Goal: Task Accomplishment & Management: Complete application form

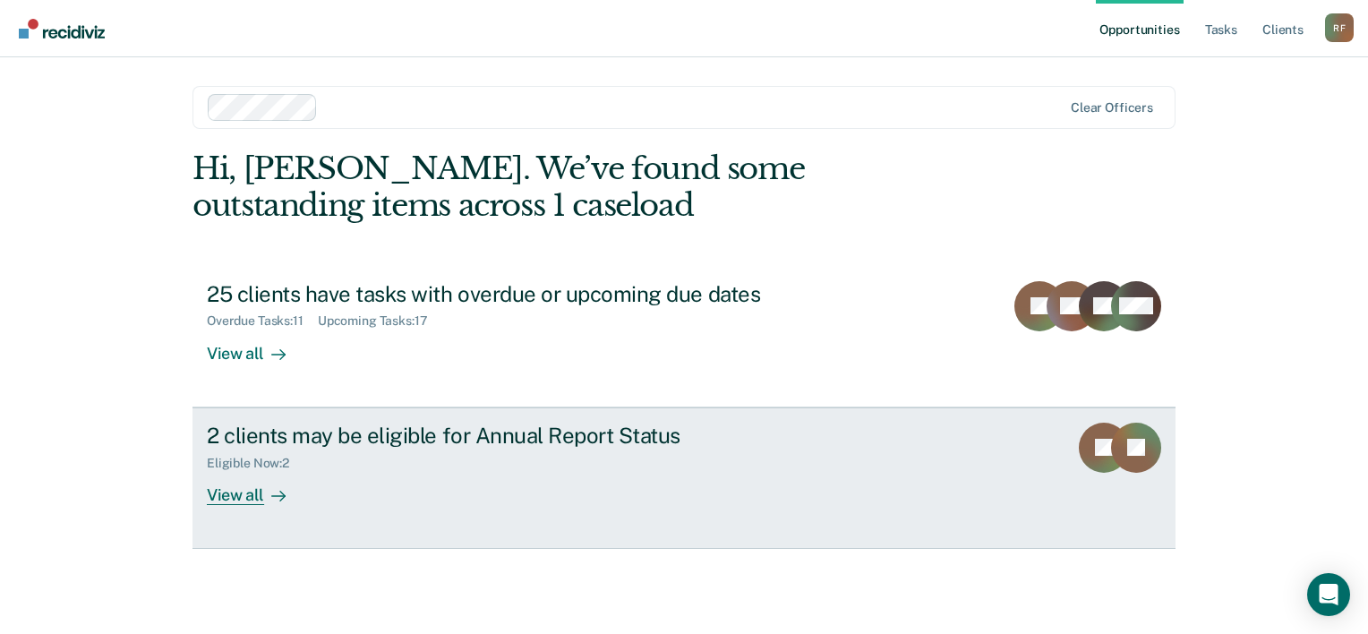
click at [831, 461] on div "Eligible Now : 2" at bounding box center [521, 460] width 629 height 22
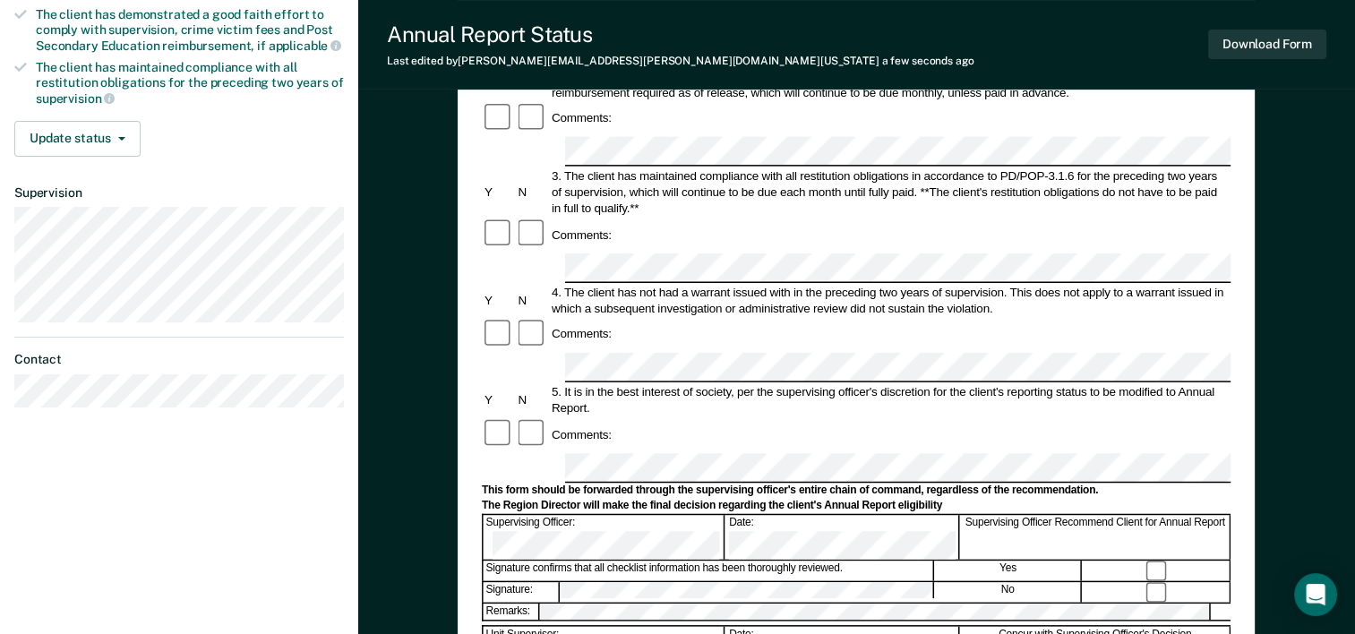
scroll to position [358, 0]
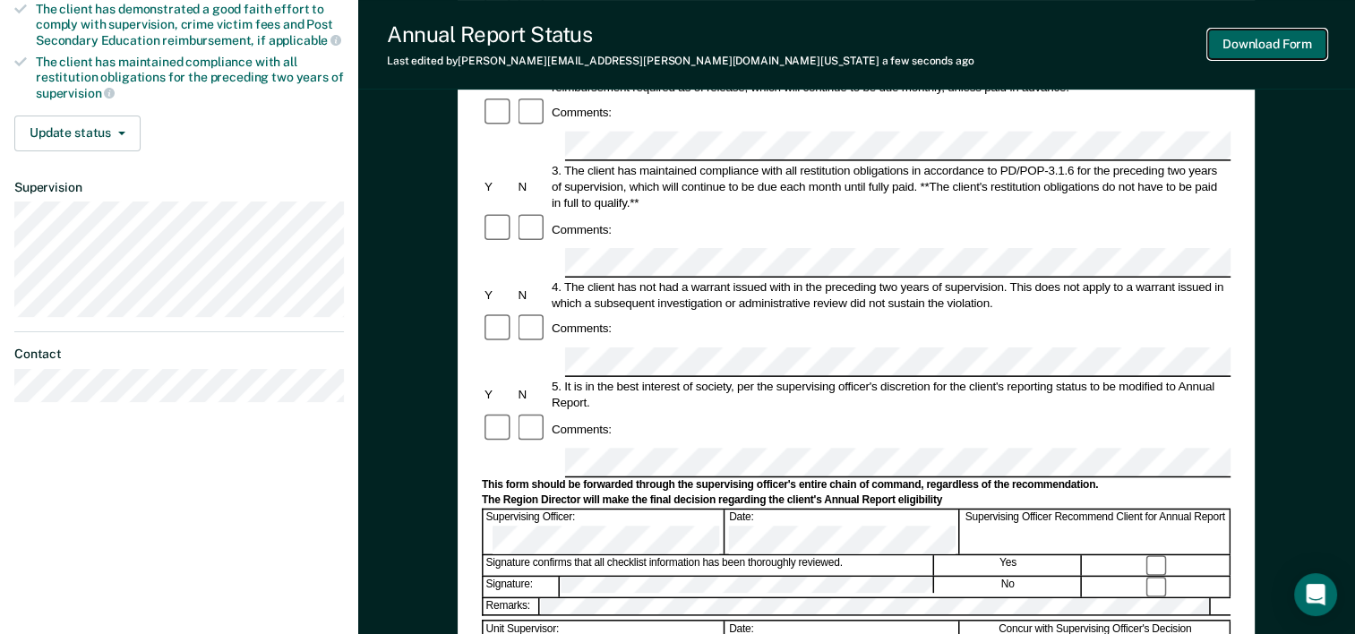
click at [1271, 39] on button "Download Form" at bounding box center [1267, 45] width 118 height 30
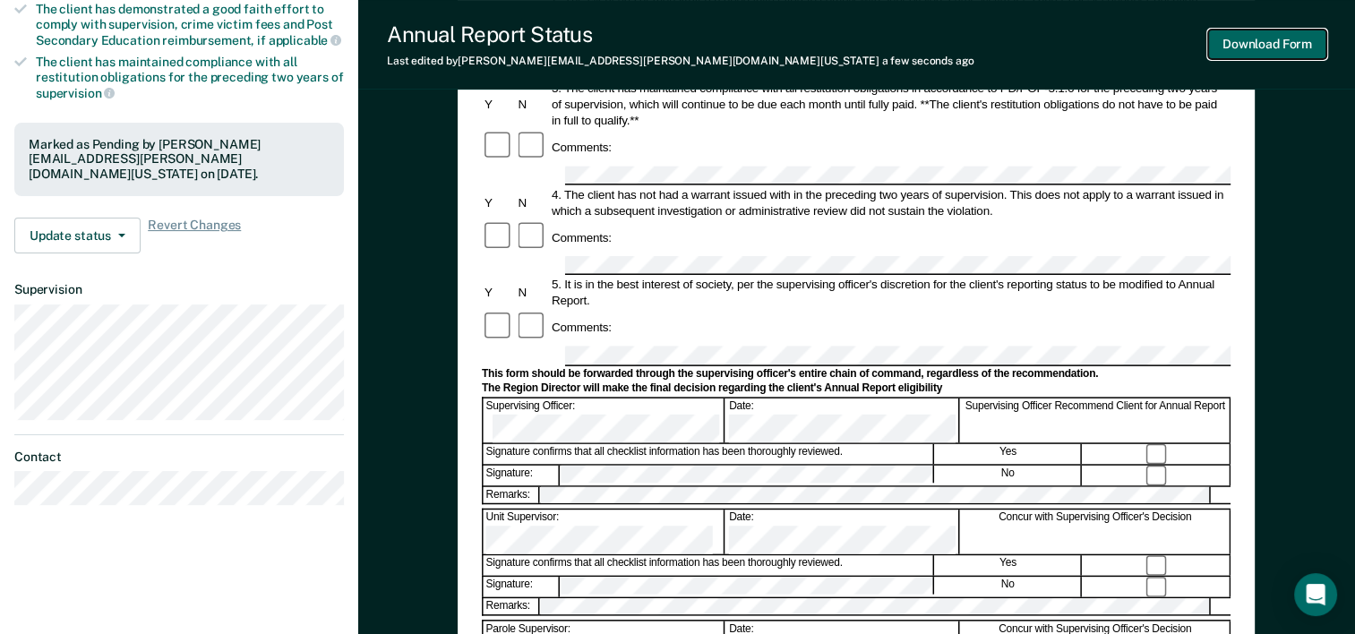
click at [1272, 47] on button "Download Form" at bounding box center [1267, 45] width 118 height 30
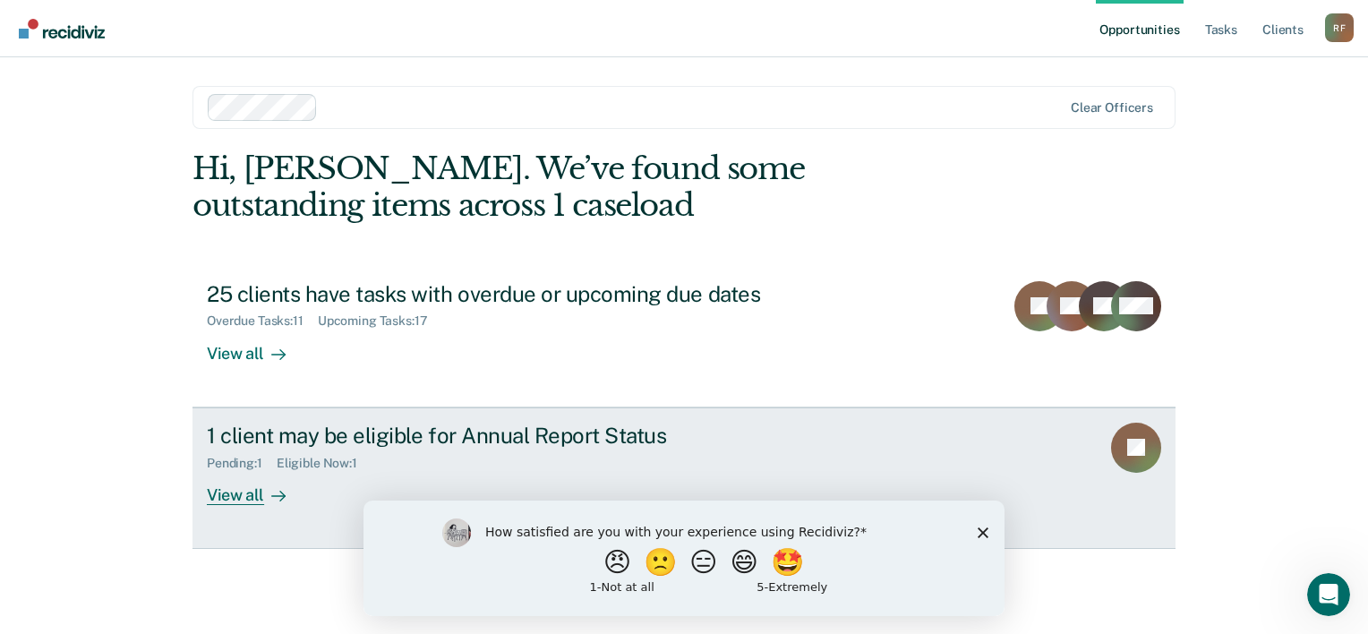
click at [595, 440] on div "1 client may be eligible for Annual Report Status" at bounding box center [521, 436] width 629 height 26
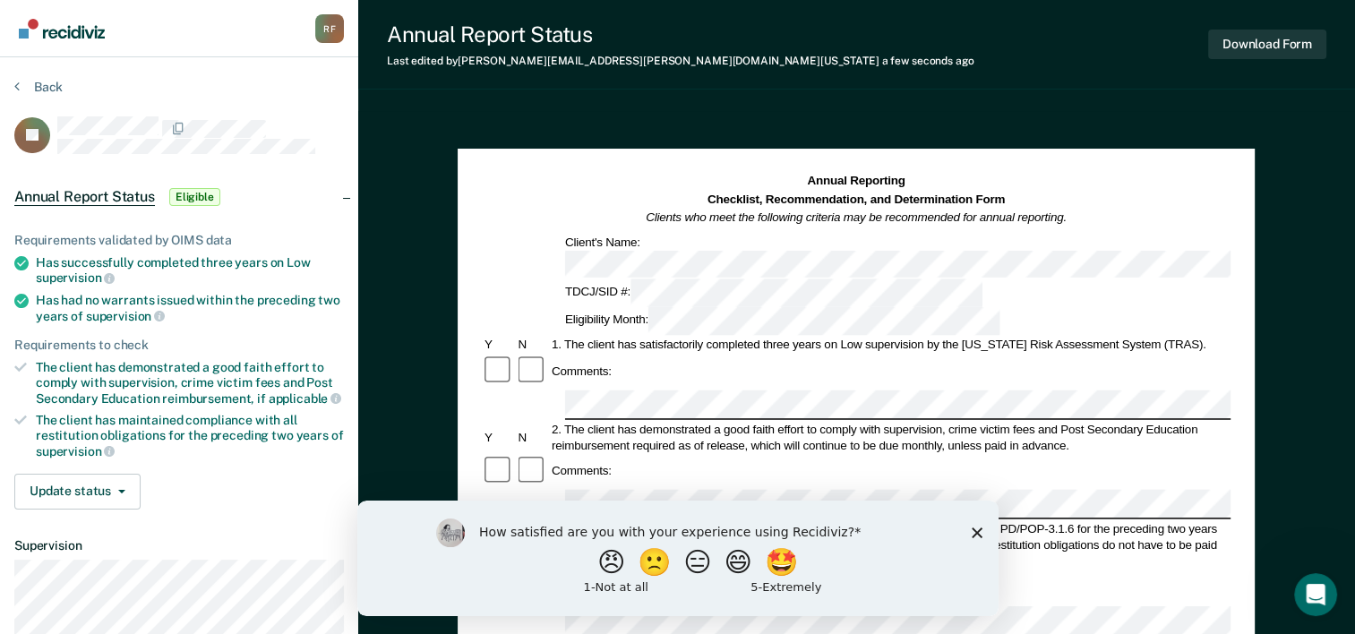
click at [977, 532] on icon "Close survey" at bounding box center [976, 532] width 11 height 11
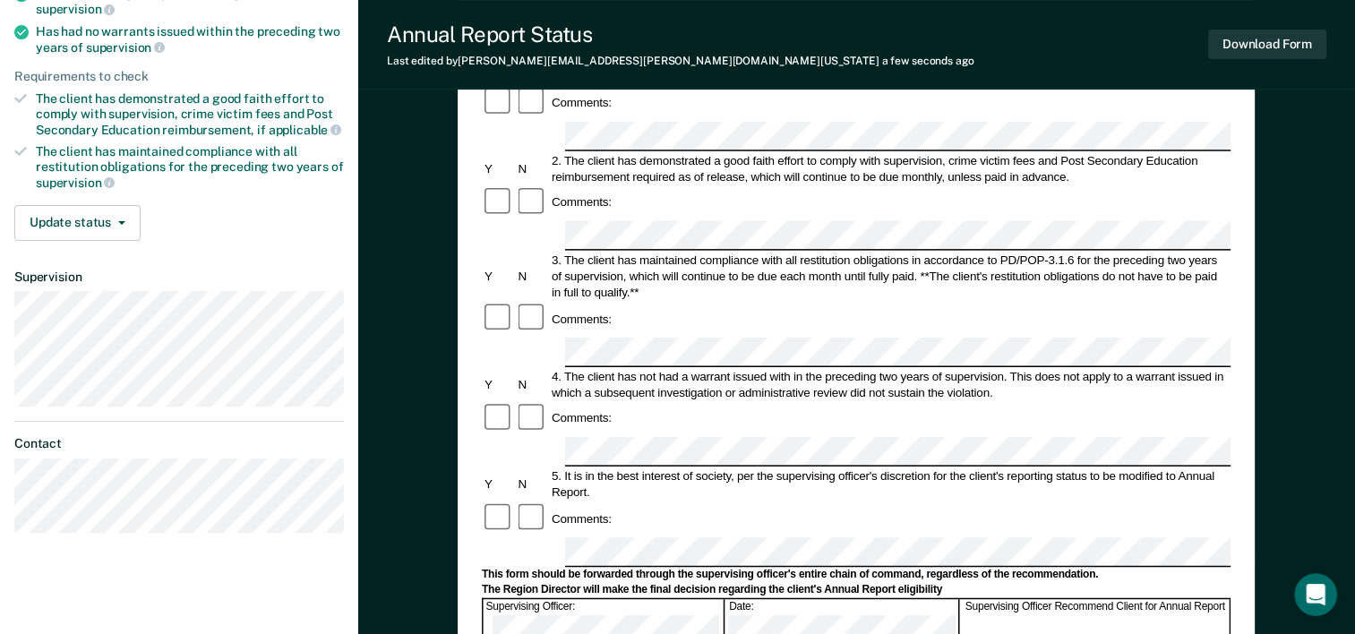
scroll to position [358, 0]
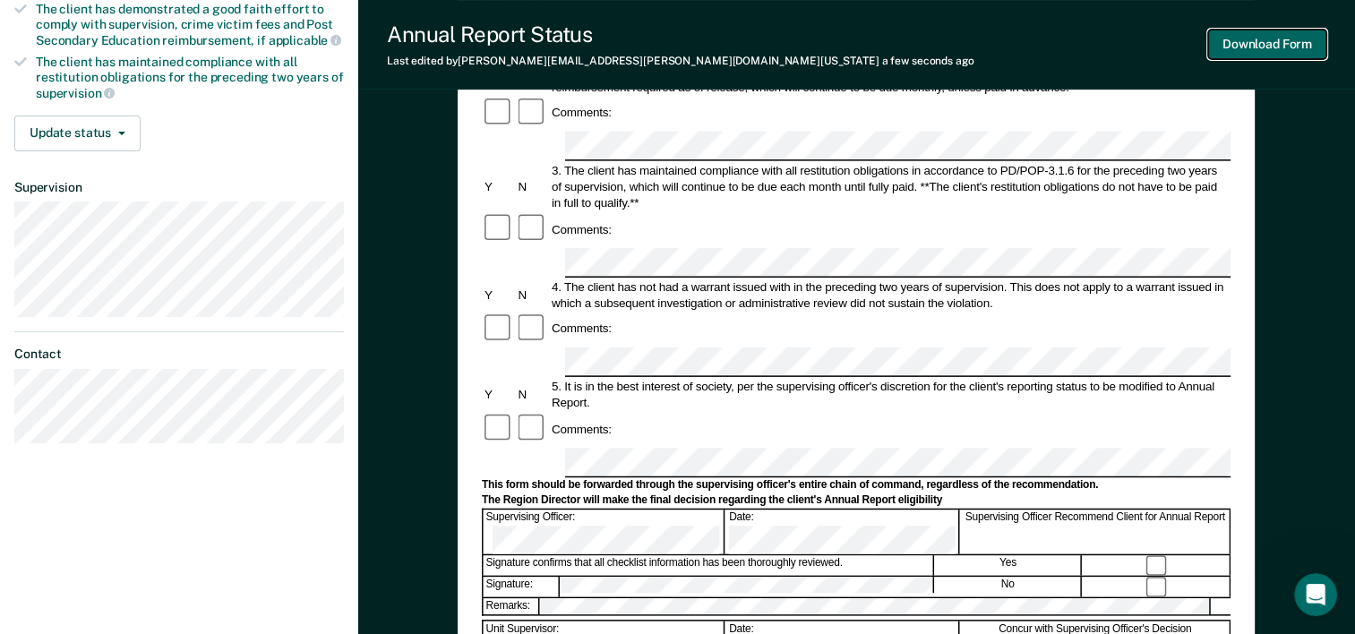
click at [1273, 39] on button "Download Form" at bounding box center [1267, 45] width 118 height 30
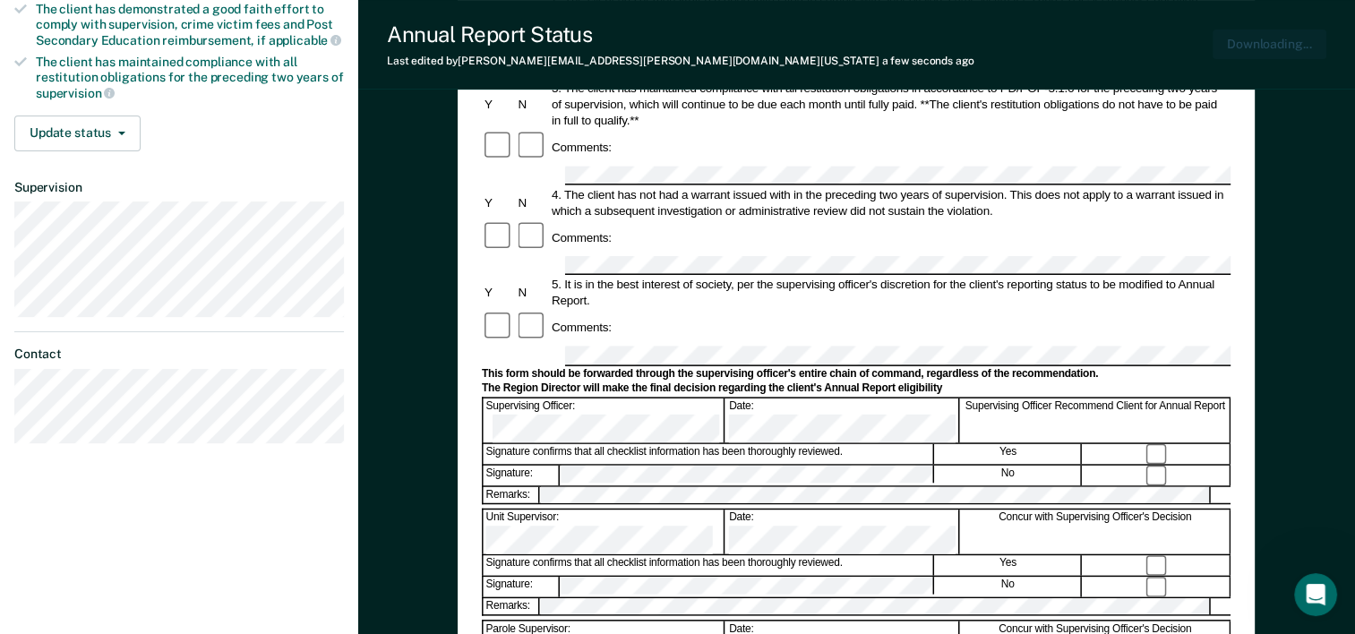
scroll to position [0, 0]
